Goal: Transaction & Acquisition: Obtain resource

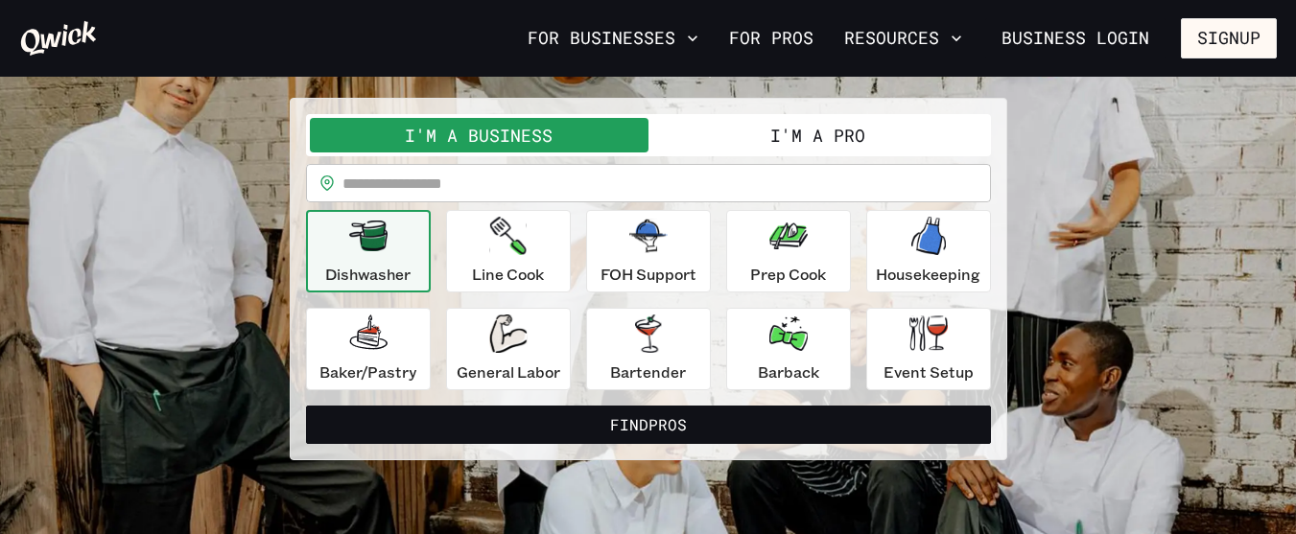
scroll to position [153, 0]
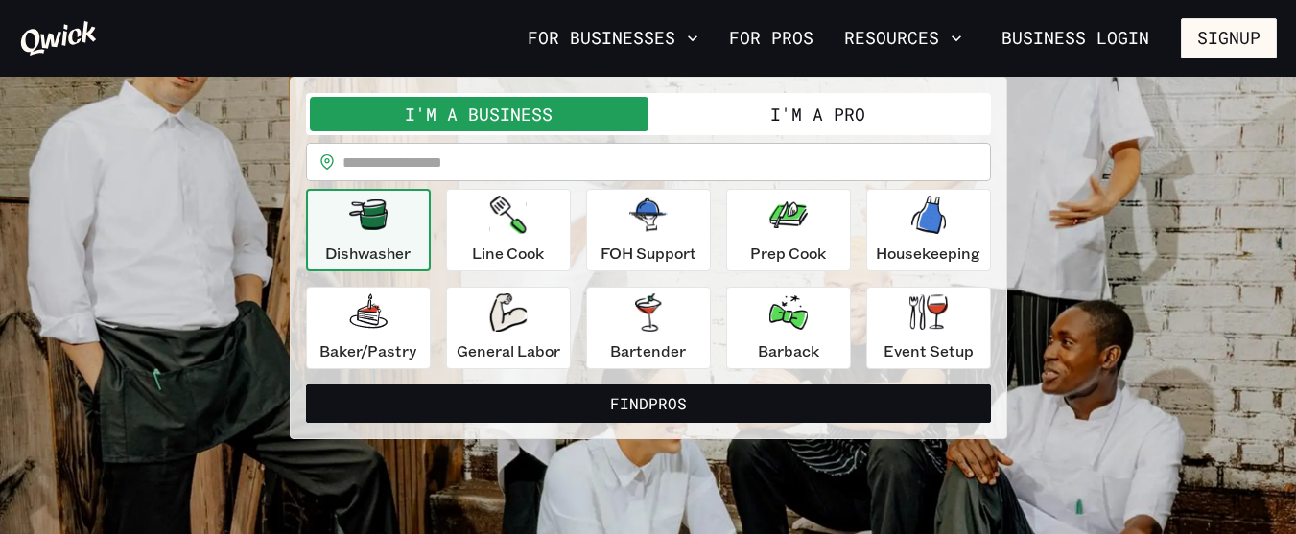
click at [821, 115] on button "I'm a Pro" at bounding box center [817, 114] width 339 height 35
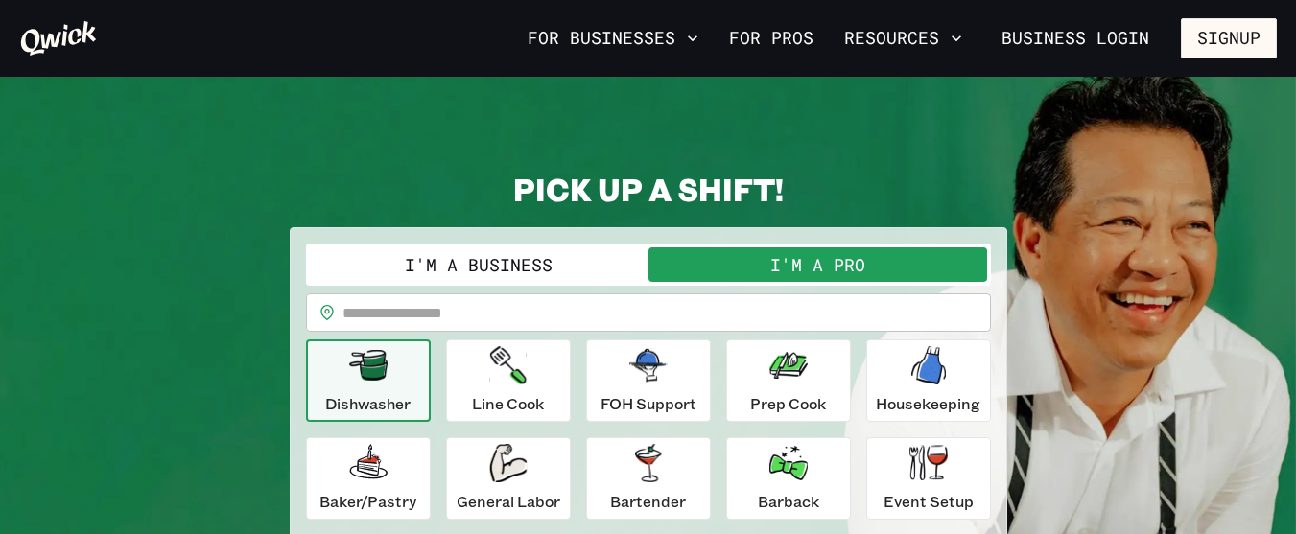
scroll to position [0, 0]
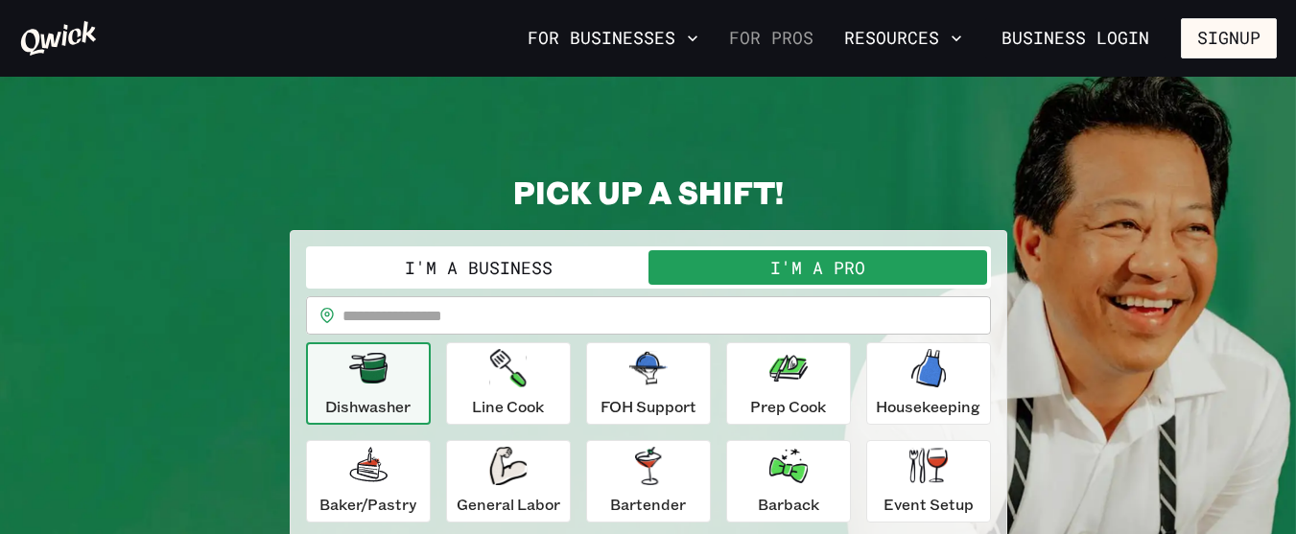
click at [789, 40] on link "For Pros" at bounding box center [771, 38] width 100 height 33
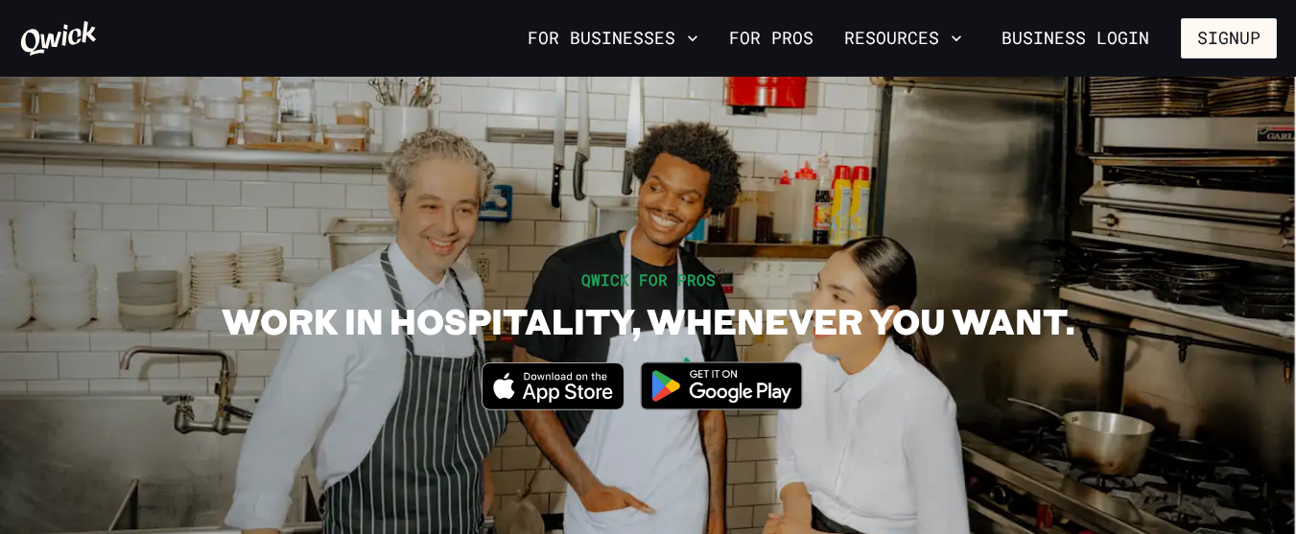
click at [570, 398] on icon "Download on the App Store" at bounding box center [568, 393] width 90 height 19
click at [950, 44] on icon "button" at bounding box center [956, 38] width 19 height 19
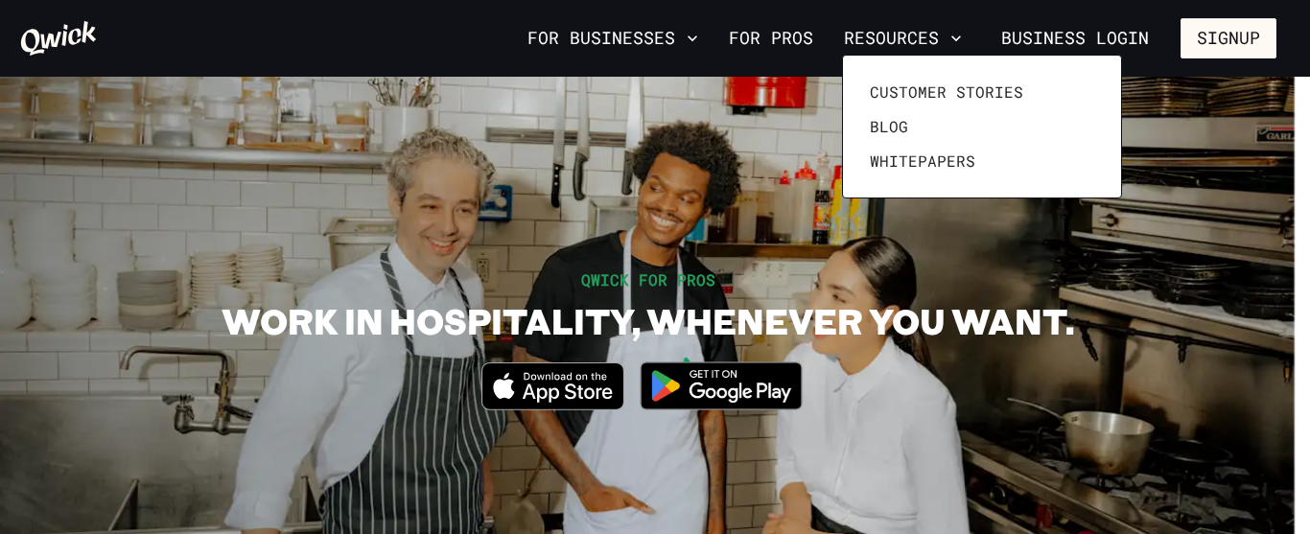
click at [696, 37] on div at bounding box center [655, 267] width 1310 height 534
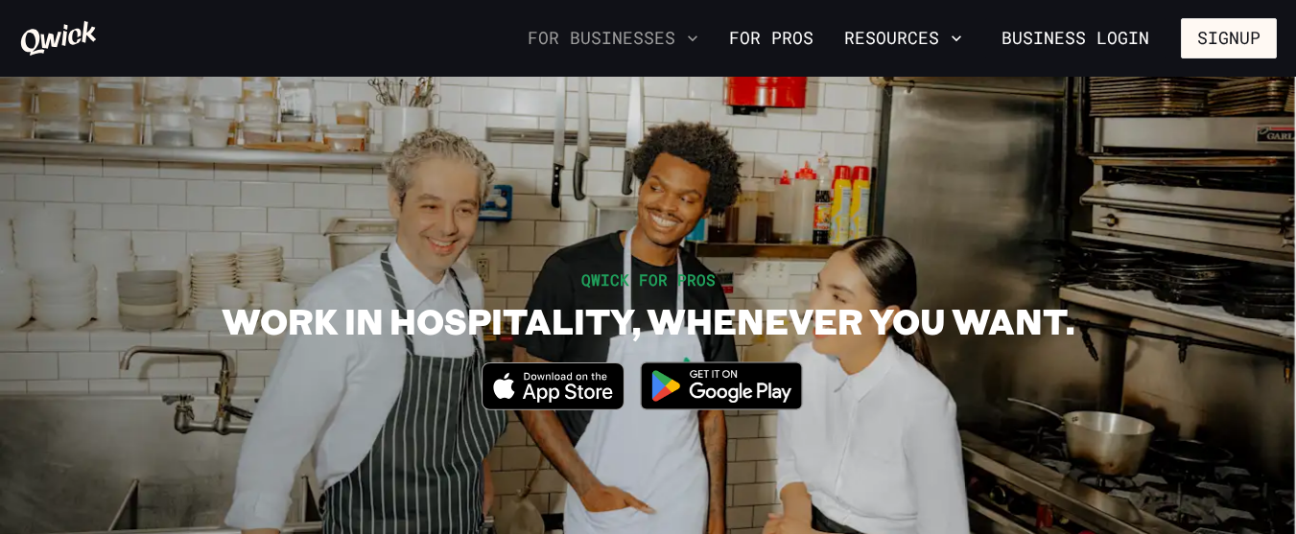
click at [697, 39] on icon "button" at bounding box center [693, 38] width 10 height 6
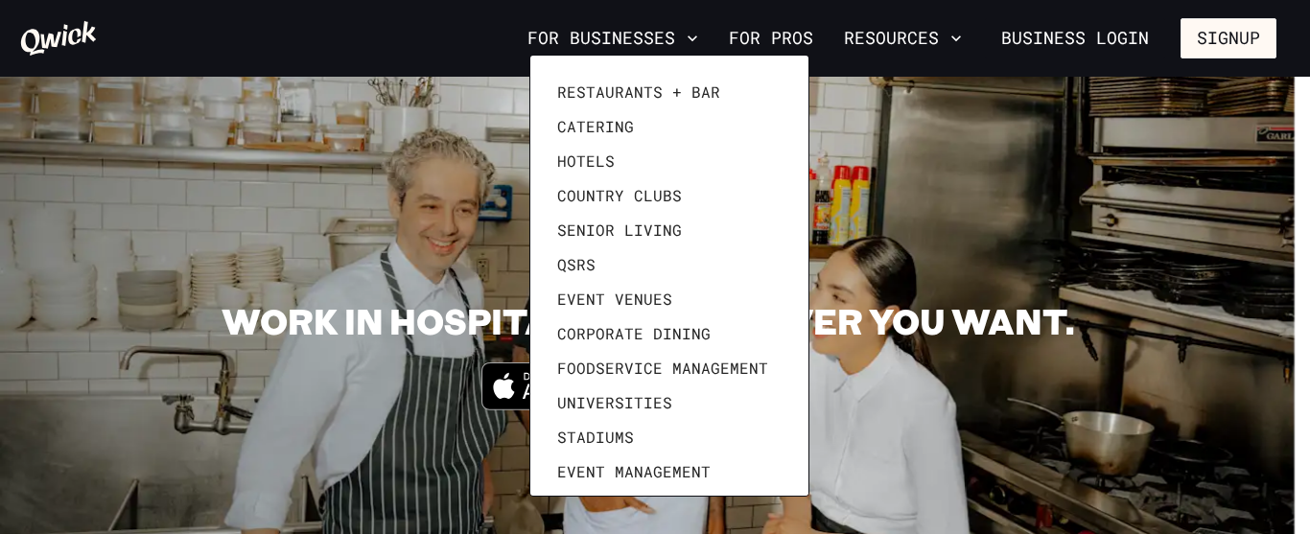
click at [930, 214] on div at bounding box center [655, 267] width 1310 height 534
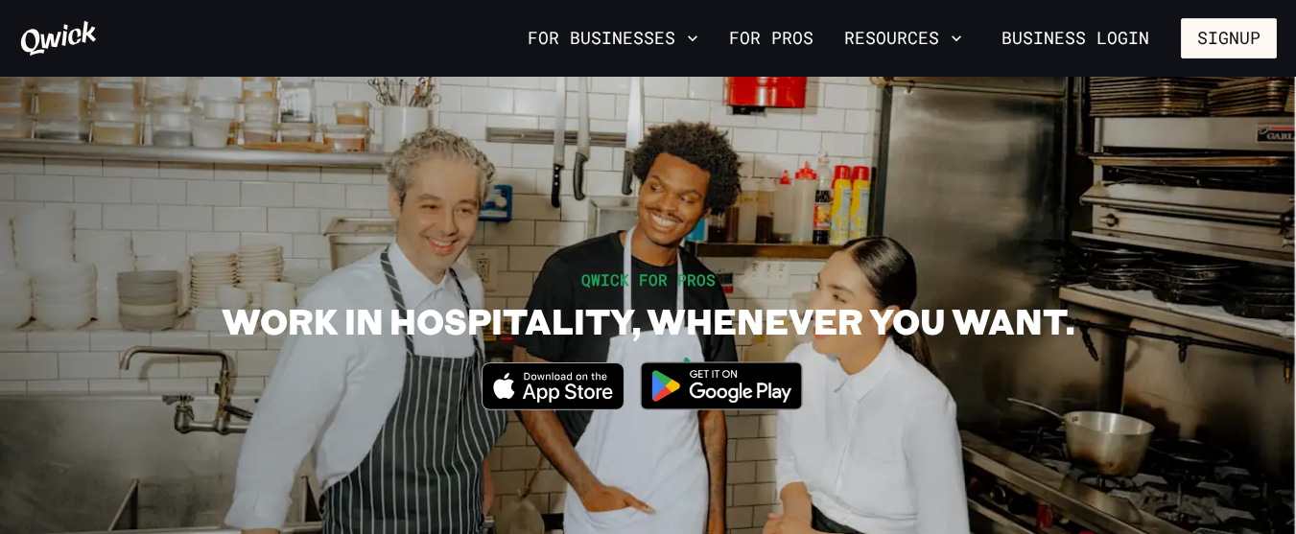
click at [76, 30] on icon at bounding box center [59, 38] width 76 height 35
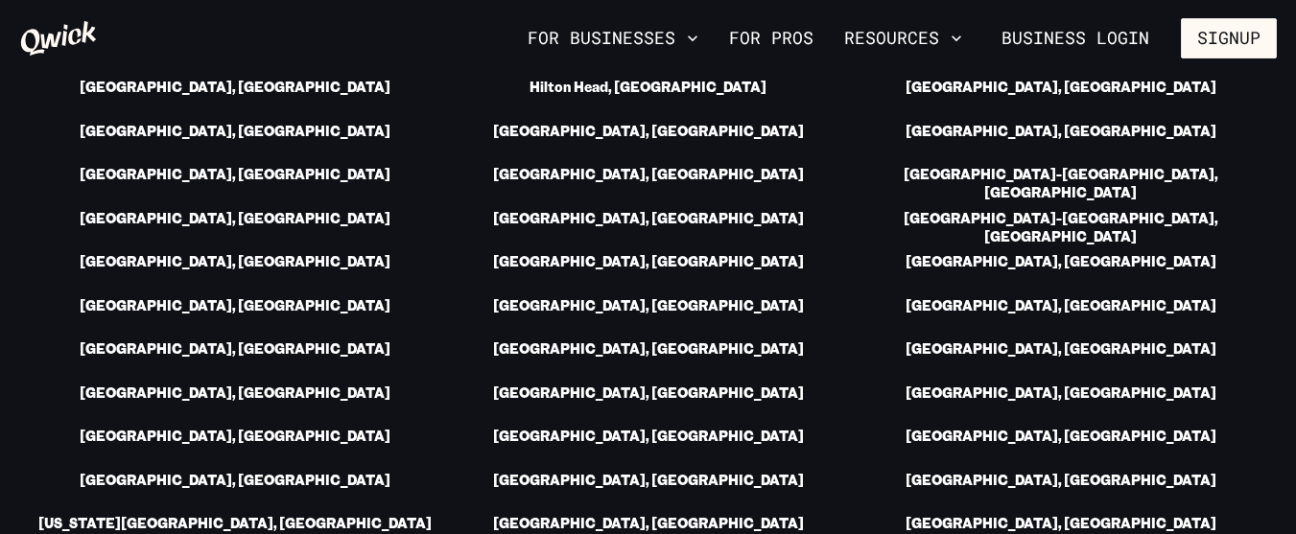
scroll to position [2806, 0]
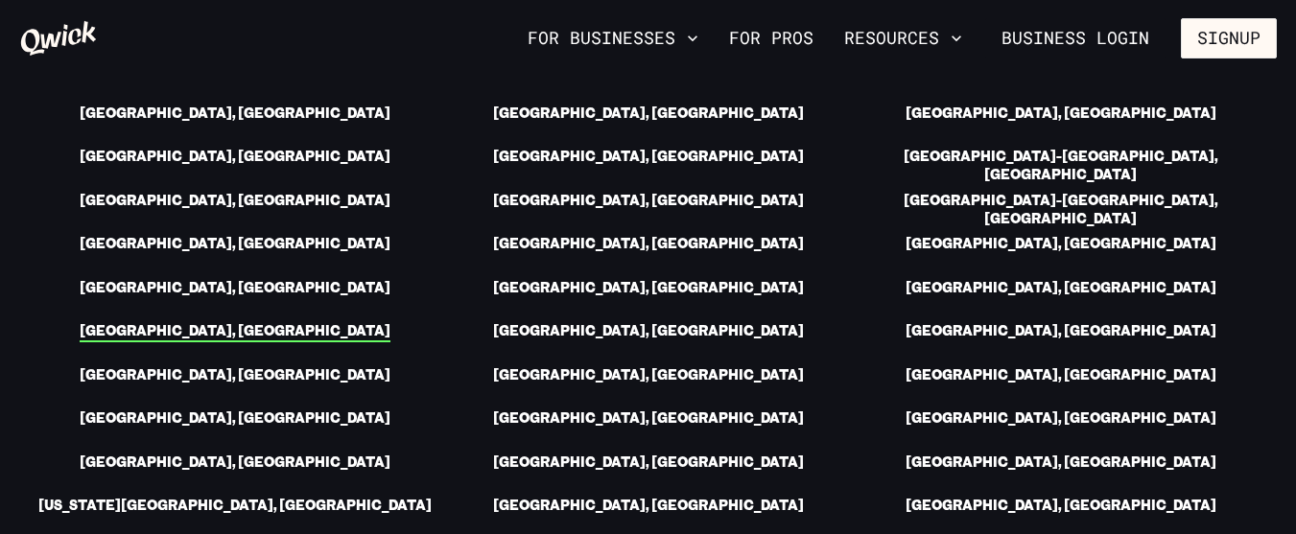
click at [240, 322] on link "[GEOGRAPHIC_DATA], [GEOGRAPHIC_DATA]" at bounding box center [235, 332] width 311 height 20
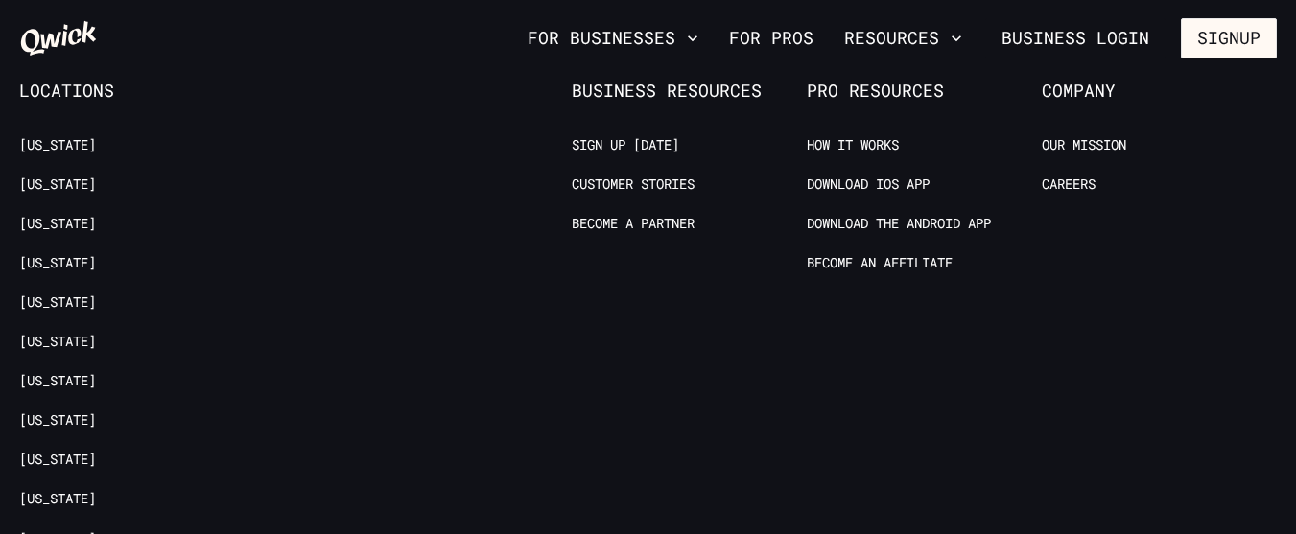
scroll to position [3448, 0]
